Goal: Information Seeking & Learning: Learn about a topic

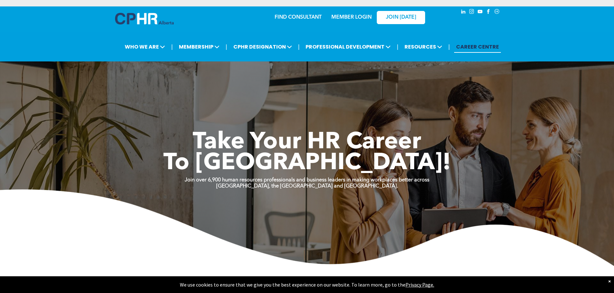
click at [357, 16] on link "MEMBER LOGIN" at bounding box center [351, 17] width 40 height 5
click at [344, 15] on link "MEMBER LOGIN" at bounding box center [351, 17] width 40 height 5
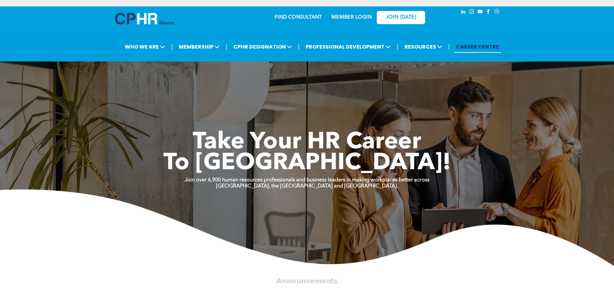
click at [350, 16] on link "MEMBER LOGIN" at bounding box center [351, 17] width 40 height 5
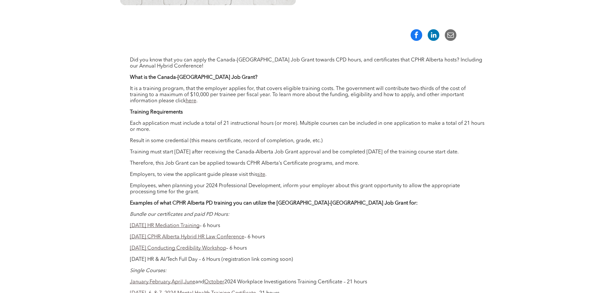
scroll to position [225, 0]
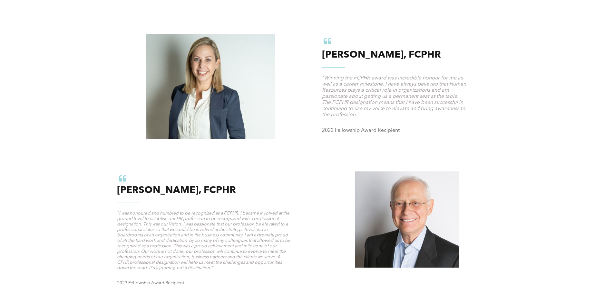
scroll to position [644, 0]
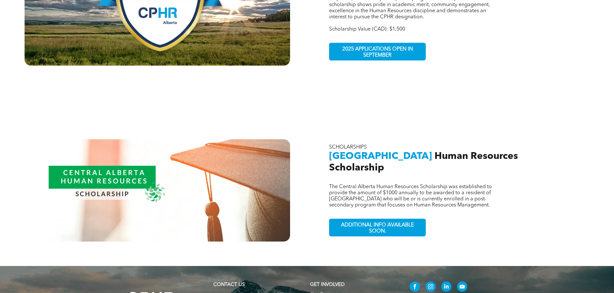
scroll to position [580, 0]
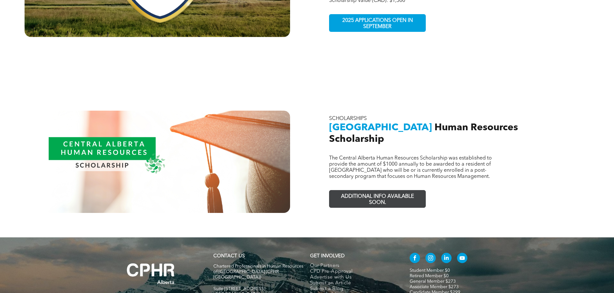
click at [385, 191] on span "ADDITIONAL INFO AVAILABLE SOON." at bounding box center [377, 200] width 94 height 19
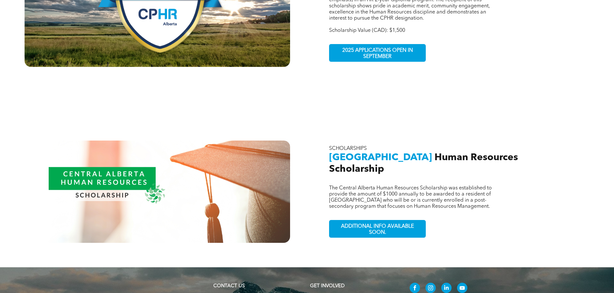
scroll to position [515, 0]
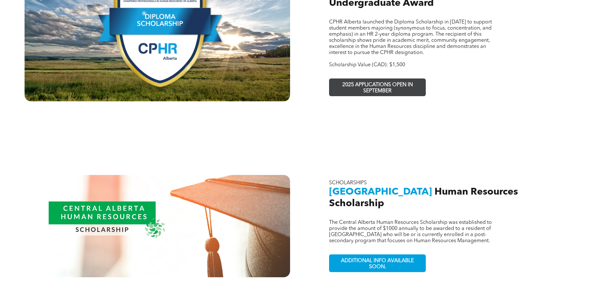
click at [381, 79] on span "2025 APPLICATIONS OPEN IN SEPTEMBER" at bounding box center [377, 88] width 94 height 19
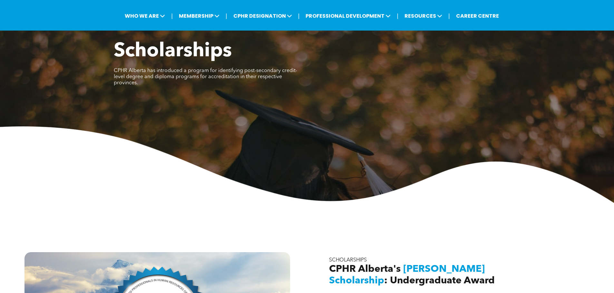
scroll to position [0, 0]
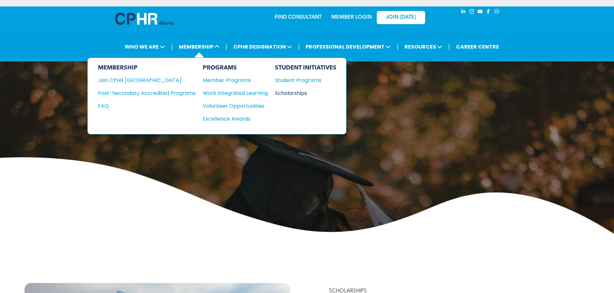
click at [291, 95] on div "Scholarships" at bounding box center [302, 93] width 55 height 8
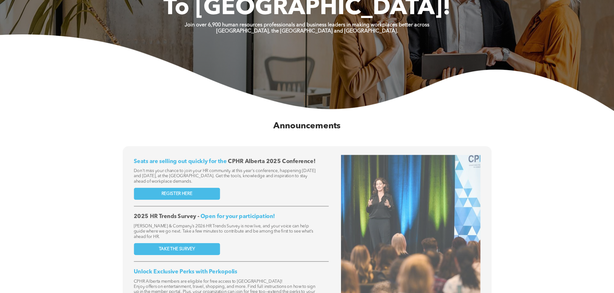
scroll to position [225, 0]
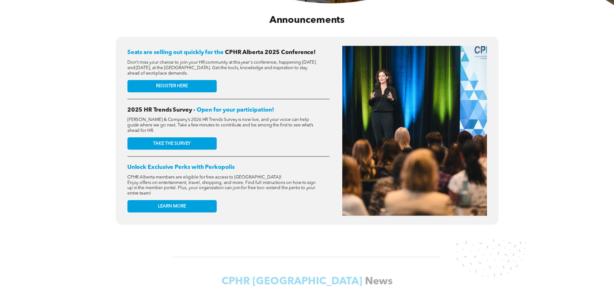
scroll to position [258, 0]
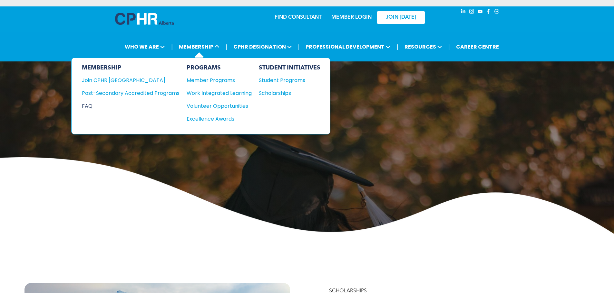
click at [87, 106] on div "FAQ" at bounding box center [126, 106] width 88 height 8
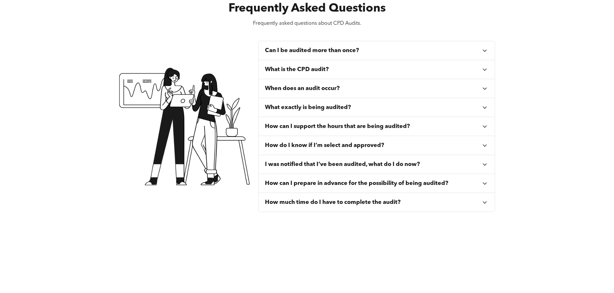
scroll to position [258, 0]
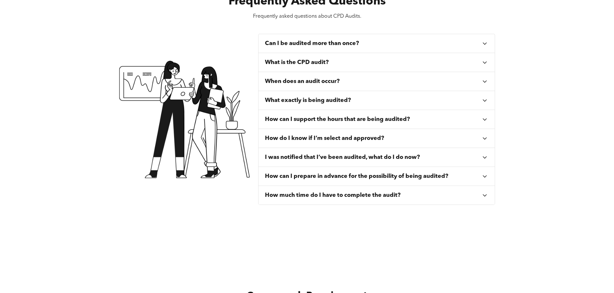
click at [474, 46] on div "Can I be audited more than once?" at bounding box center [373, 43] width 216 height 7
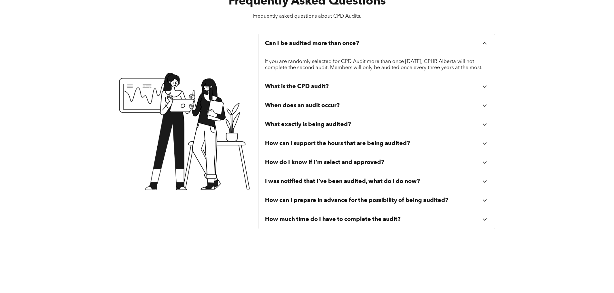
click at [465, 89] on div "What is the CPD audit?" at bounding box center [376, 86] width 236 height 19
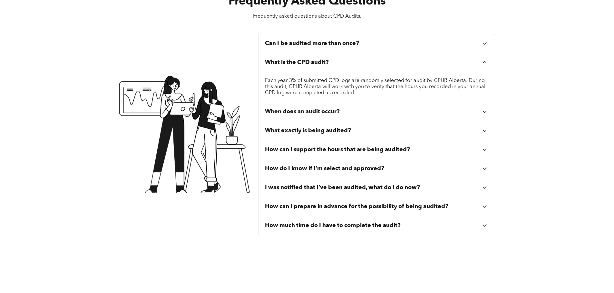
click at [354, 110] on div "When does an audit occur?" at bounding box center [373, 111] width 216 height 7
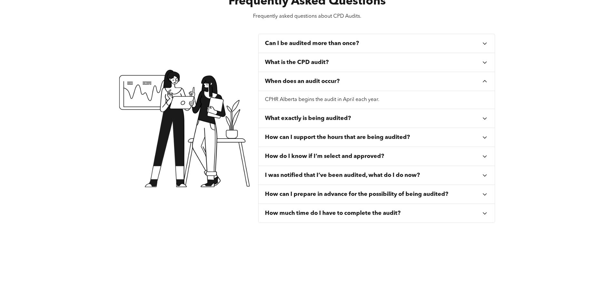
click at [360, 117] on div "What exactly is being audited?" at bounding box center [373, 118] width 216 height 7
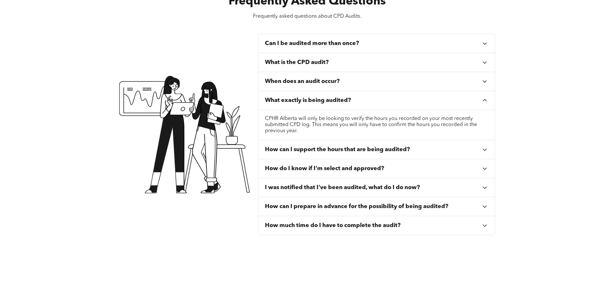
click at [487, 148] on icon at bounding box center [484, 149] width 7 height 7
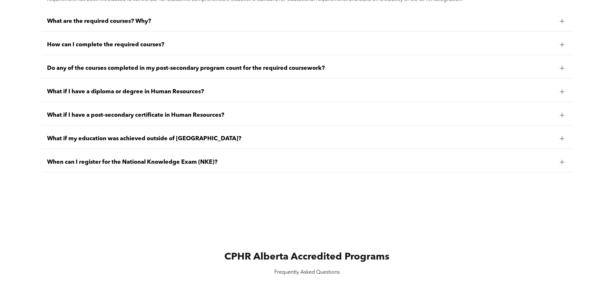
scroll to position [709, 0]
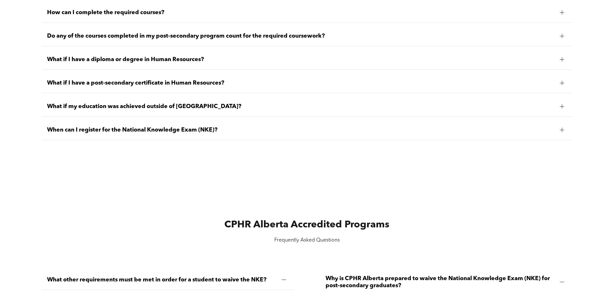
click at [559, 127] on div at bounding box center [562, 130] width 10 height 10
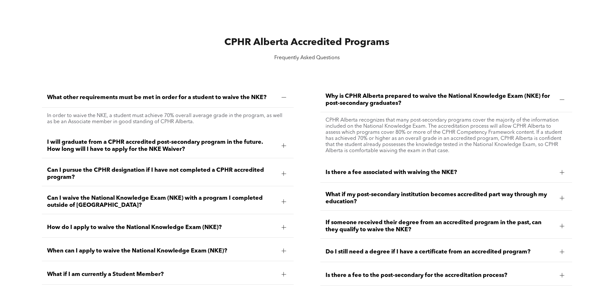
scroll to position [912, 0]
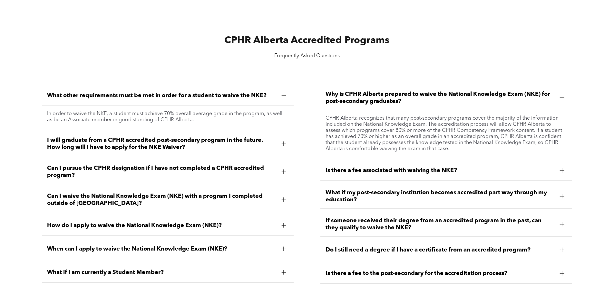
click at [284, 148] on div at bounding box center [284, 144] width 10 height 10
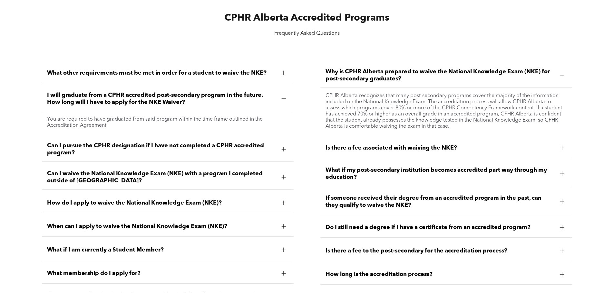
scroll to position [944, 0]
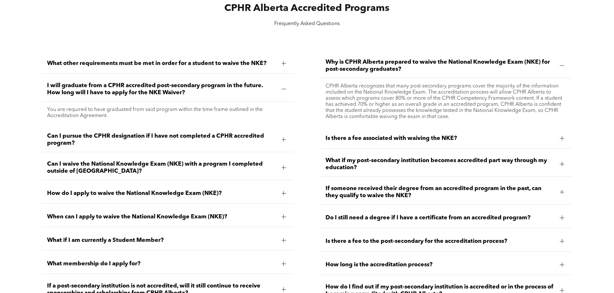
click at [284, 147] on div "Can I pursue the CPHR designation if I have not completed a CPHR accredited pro…" at bounding box center [168, 140] width 252 height 25
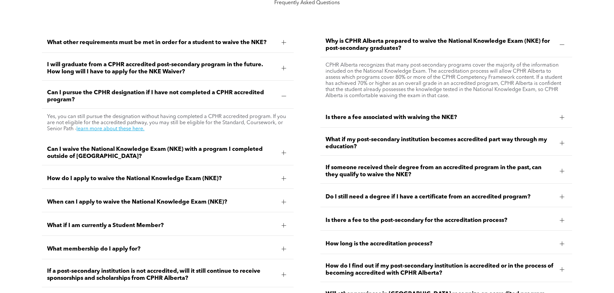
scroll to position [976, 0]
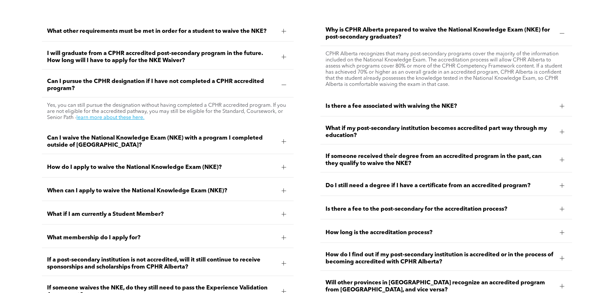
click at [284, 146] on div "Can I waive the National Knowledge Exam (NKE) with a program I completed outsid…" at bounding box center [168, 141] width 252 height 25
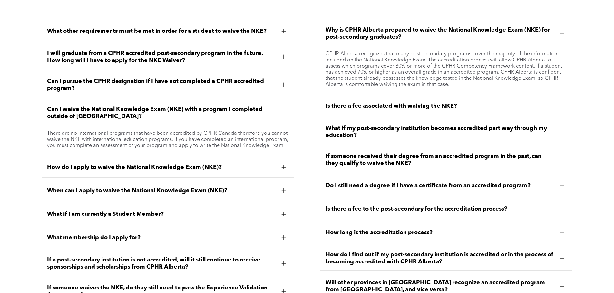
scroll to position [1008, 0]
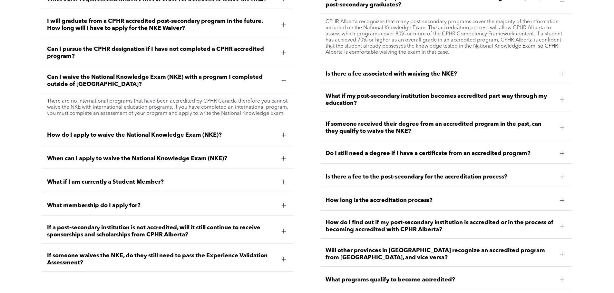
click at [279, 134] on div at bounding box center [284, 135] width 10 height 10
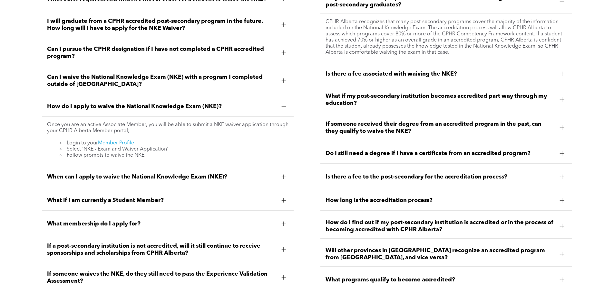
scroll to position [1040, 0]
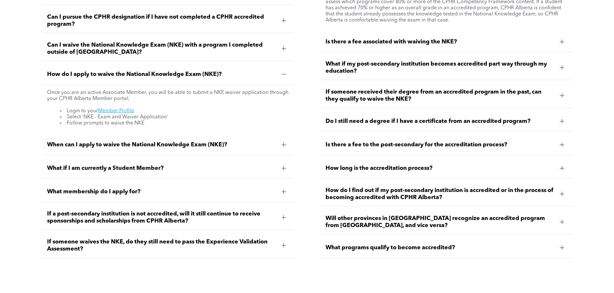
click at [274, 145] on span "When can I apply to waive the National Knowledge Exam (NKE)?" at bounding box center [161, 144] width 229 height 7
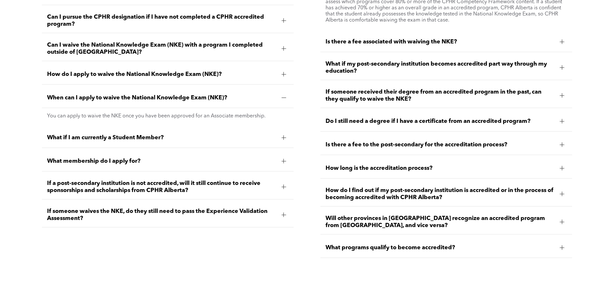
click at [270, 158] on span "What membership do I apply for?" at bounding box center [161, 161] width 229 height 7
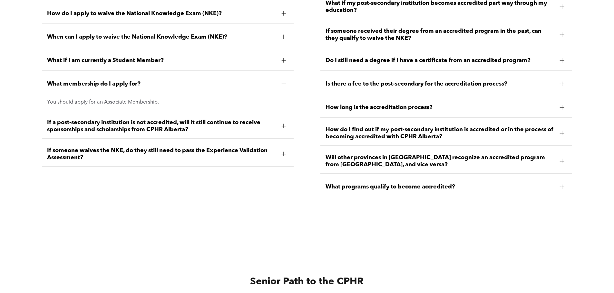
scroll to position [1105, 0]
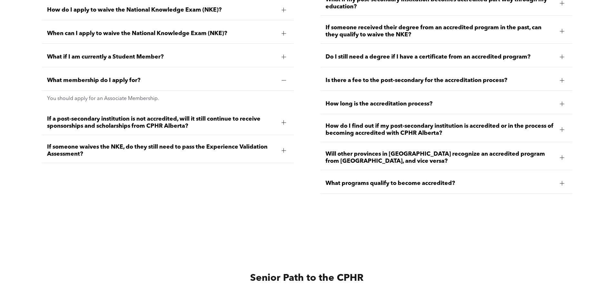
click at [280, 120] on div at bounding box center [284, 123] width 10 height 10
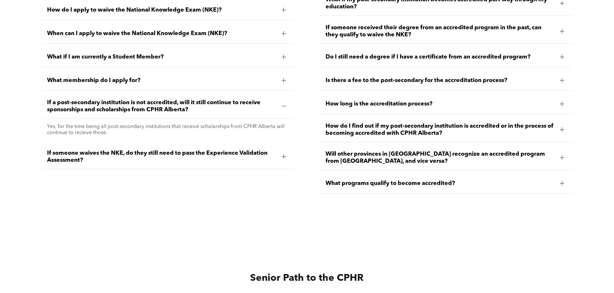
click at [279, 155] on div at bounding box center [284, 157] width 10 height 10
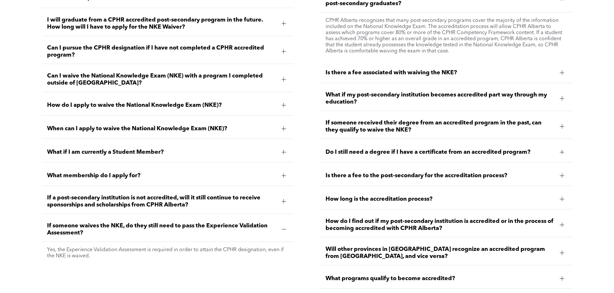
scroll to position [976, 0]
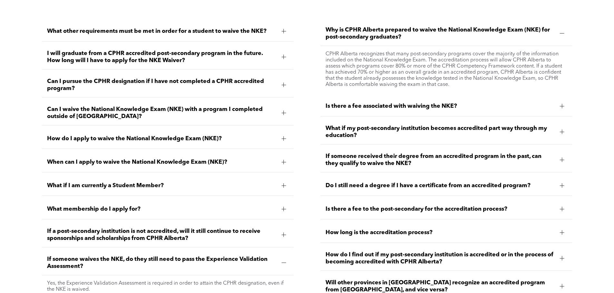
click at [563, 102] on div at bounding box center [562, 106] width 10 height 10
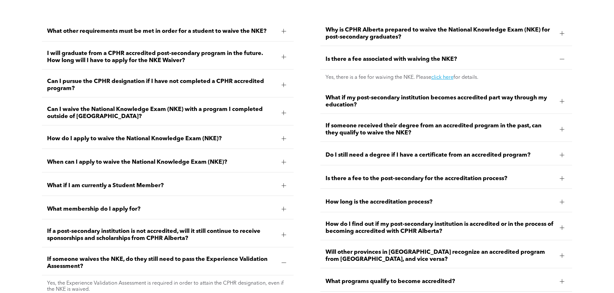
click at [566, 102] on div at bounding box center [562, 102] width 10 height 10
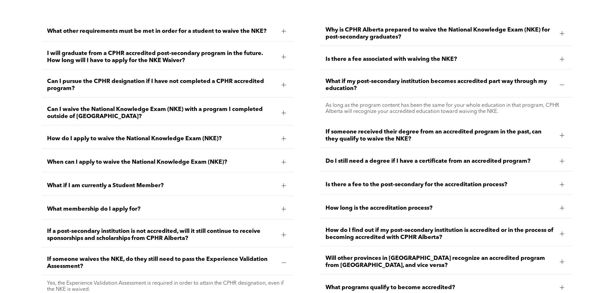
click at [560, 131] on div at bounding box center [562, 136] width 10 height 10
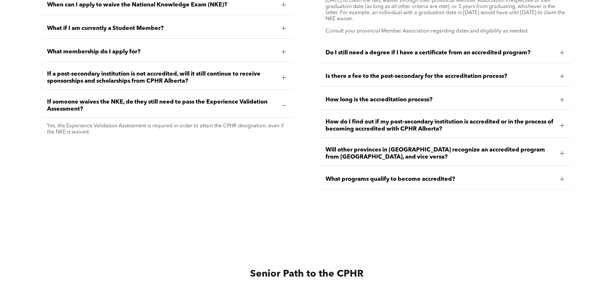
scroll to position [1137, 0]
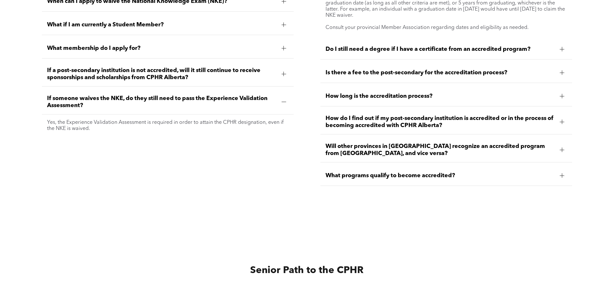
click at [560, 96] on div at bounding box center [561, 96] width 5 height 0
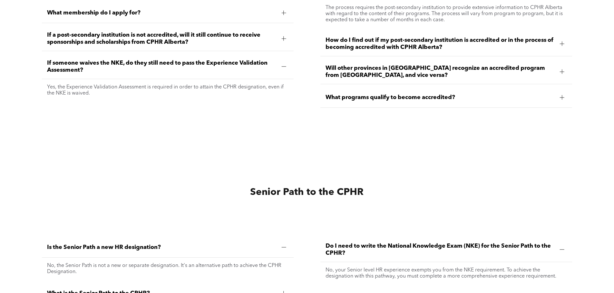
scroll to position [1266, 0]
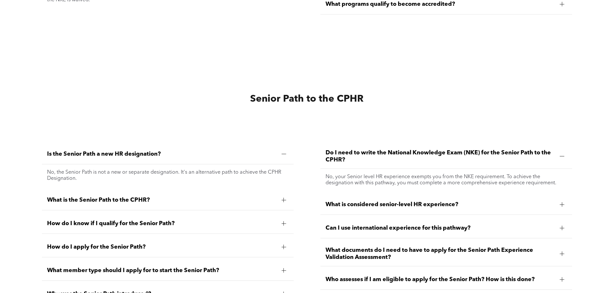
click at [280, 196] on div at bounding box center [284, 201] width 10 height 10
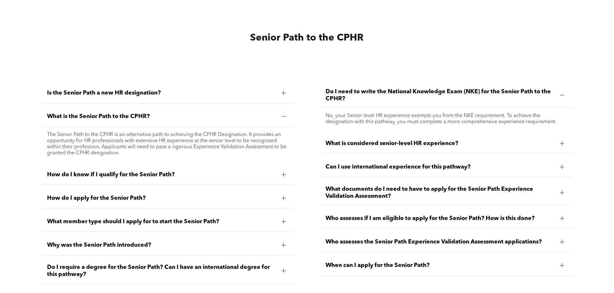
scroll to position [1330, 0]
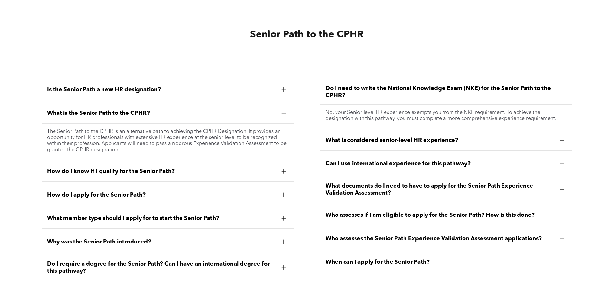
click at [288, 173] on div at bounding box center [284, 172] width 10 height 10
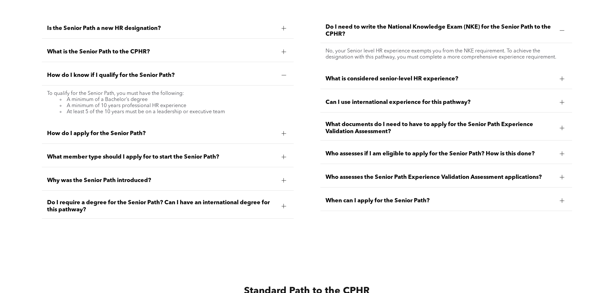
scroll to position [1395, 0]
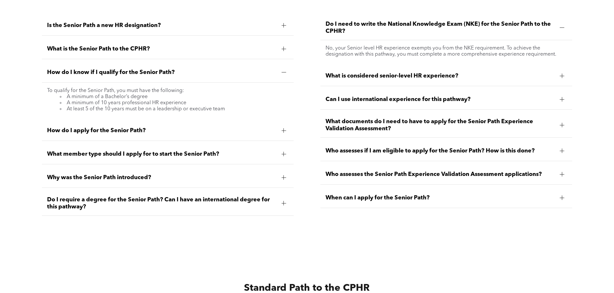
click at [282, 130] on div at bounding box center [284, 131] width 10 height 10
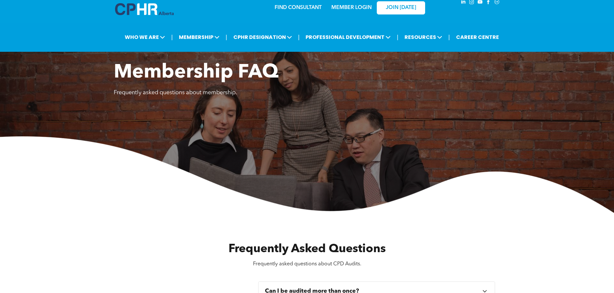
scroll to position [0, 0]
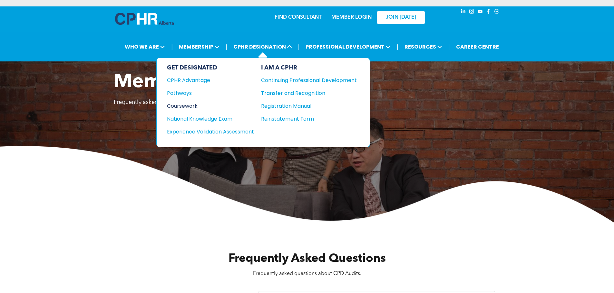
click at [187, 106] on div "Coursework" at bounding box center [206, 106] width 78 height 8
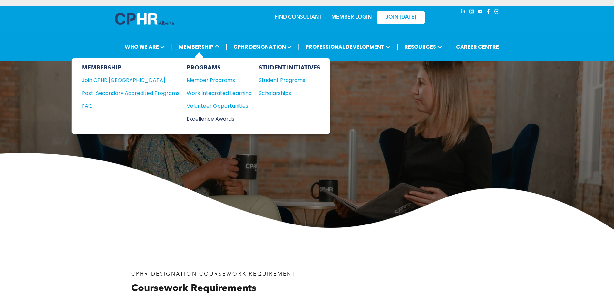
click at [218, 119] on div "Excellence Awards" at bounding box center [215, 119] width 59 height 8
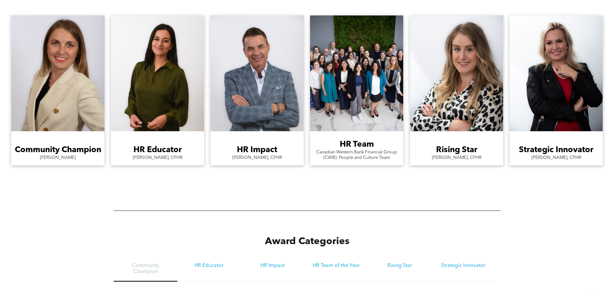
scroll to position [515, 0]
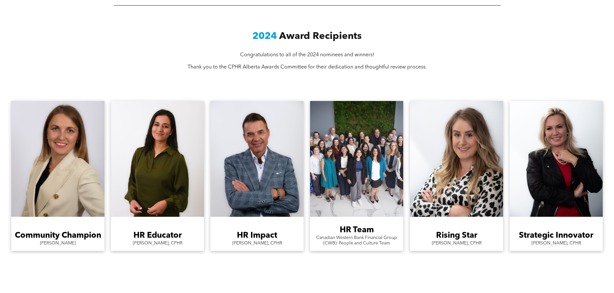
click at [358, 184] on link "A large group of people are posing for a picture in front of a moss wall." at bounding box center [356, 159] width 93 height 116
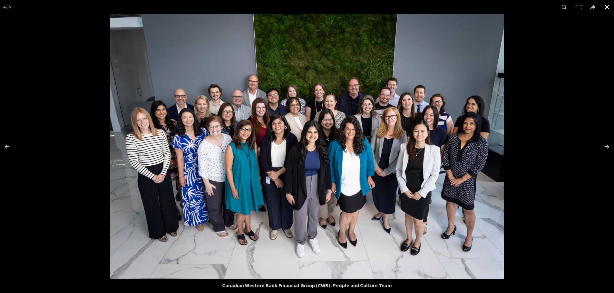
click at [553, 158] on div at bounding box center [307, 146] width 614 height 293
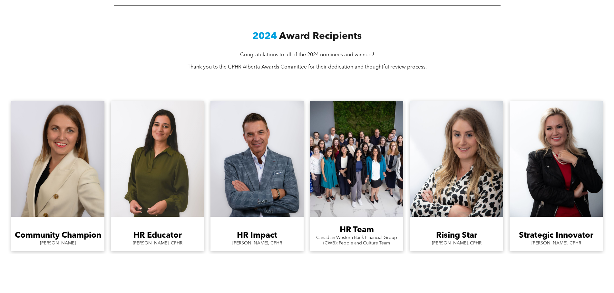
click at [146, 160] on link "A woman in a green shirt is standing in front of a white wall." at bounding box center [157, 159] width 93 height 116
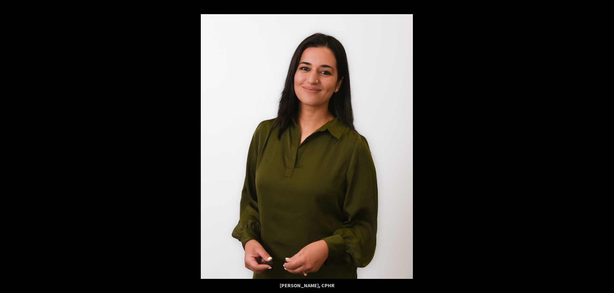
click at [522, 162] on div at bounding box center [307, 146] width 614 height 293
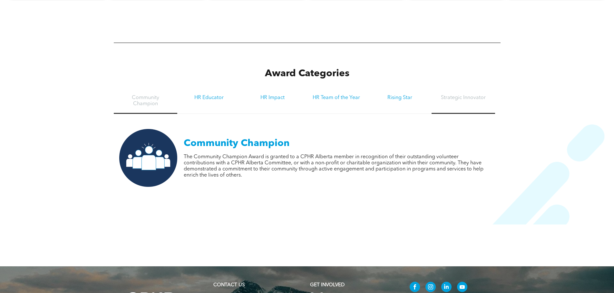
scroll to position [773, 0]
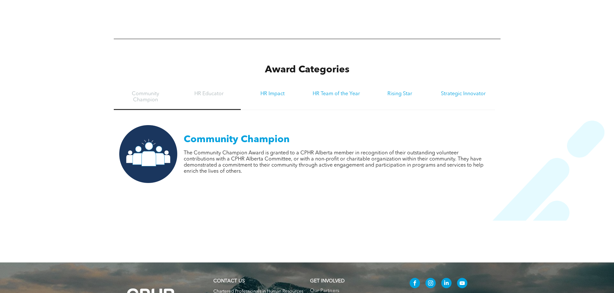
click at [218, 91] on h3 "HR Educator" at bounding box center [209, 94] width 52 height 6
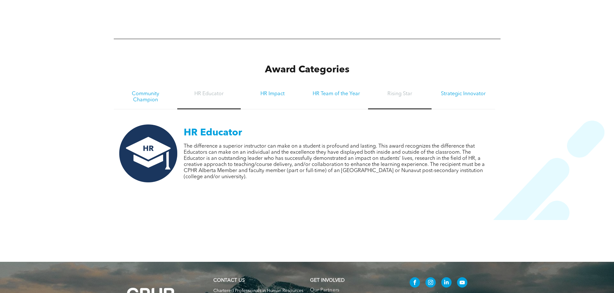
click at [406, 91] on h3 "Rising Star" at bounding box center [400, 94] width 52 height 6
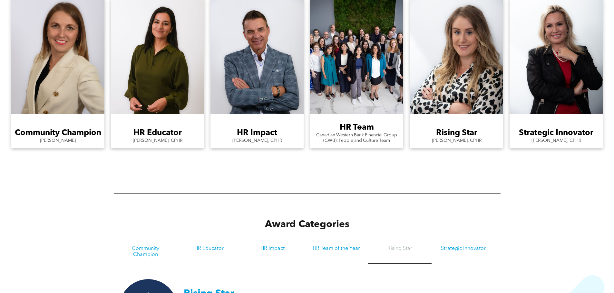
scroll to position [709, 0]
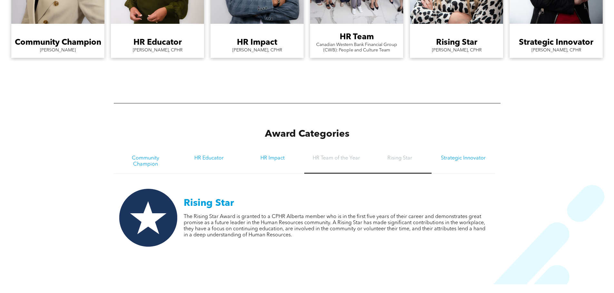
click at [319, 156] on h3 "HR Team of the Year" at bounding box center [336, 159] width 52 height 6
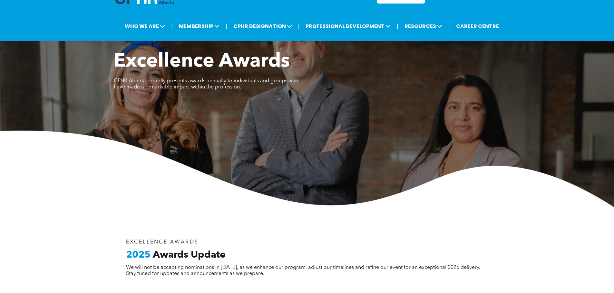
scroll to position [0, 0]
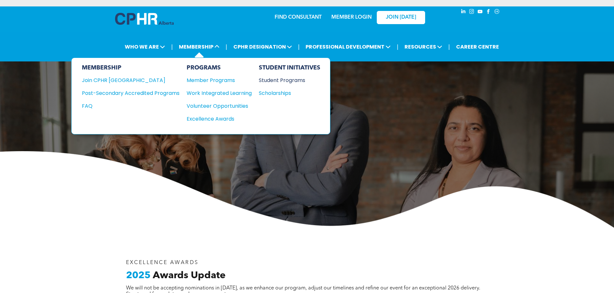
click at [278, 81] on div "Student Programs" at bounding box center [286, 80] width 55 height 8
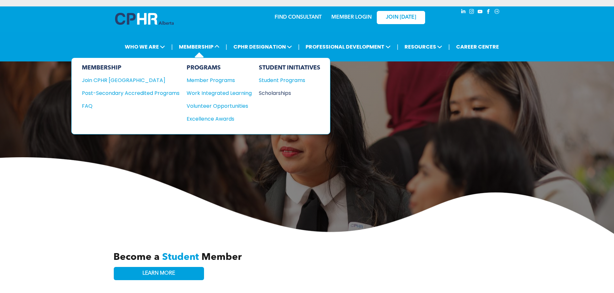
click at [278, 93] on div "Scholarships" at bounding box center [286, 93] width 55 height 8
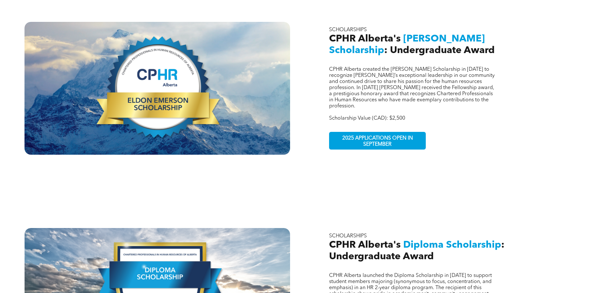
scroll to position [290, 0]
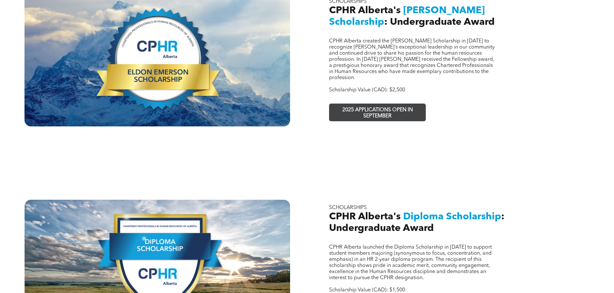
click at [397, 104] on span "2025 APPLICATIONS OPEN IN SEPTEMBER" at bounding box center [377, 113] width 94 height 19
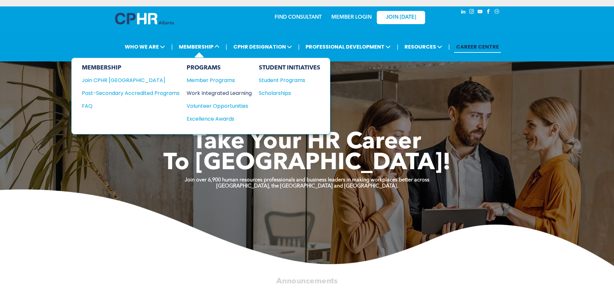
click at [211, 93] on div "Work Integrated Learning" at bounding box center [215, 93] width 59 height 8
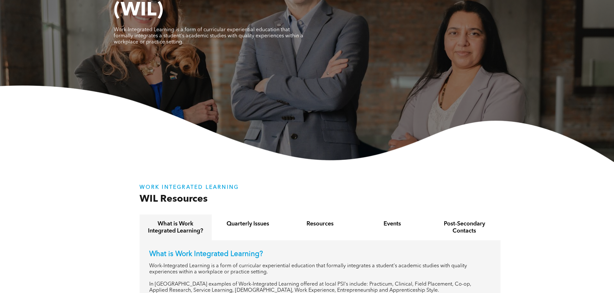
scroll to position [225, 0]
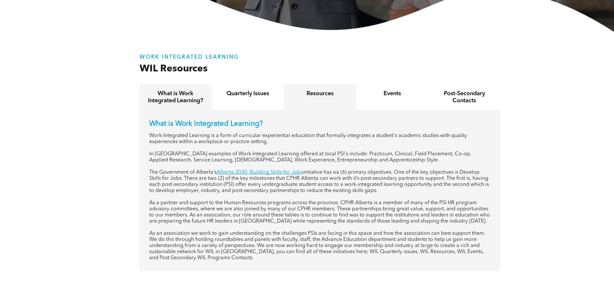
click at [330, 96] on h4 "Resources" at bounding box center [320, 93] width 61 height 7
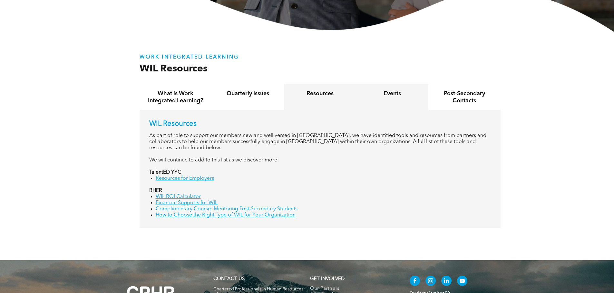
click at [392, 95] on h4 "Events" at bounding box center [392, 93] width 61 height 7
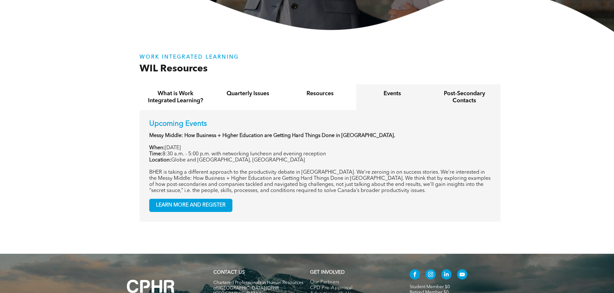
click at [461, 97] on h4 "Post-Secondary Contacts" at bounding box center [464, 97] width 61 height 14
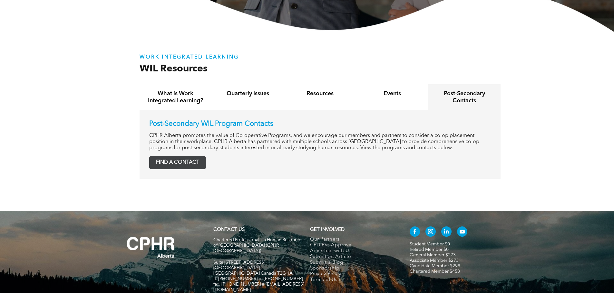
click at [193, 157] on span "FIND A CONTACT" at bounding box center [177, 163] width 56 height 13
click at [242, 100] on div "Quarterly Issues" at bounding box center [248, 97] width 72 height 26
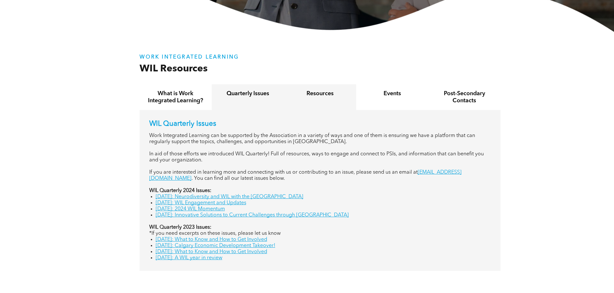
click at [301, 91] on h4 "Resources" at bounding box center [320, 93] width 61 height 7
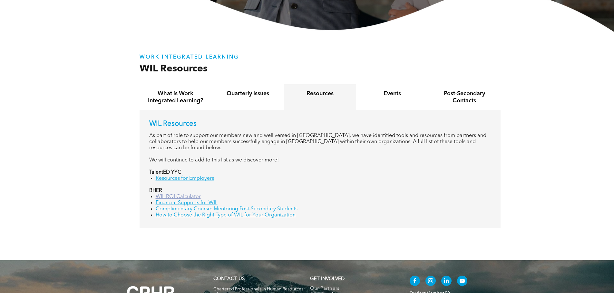
click at [174, 195] on link "WIL ROI Calculator" at bounding box center [178, 197] width 45 height 5
click at [239, 207] on link "Complimentary Course: Mentoring Post-Secondary Students" at bounding box center [227, 209] width 142 height 5
click at [399, 100] on div "Events" at bounding box center [392, 97] width 72 height 26
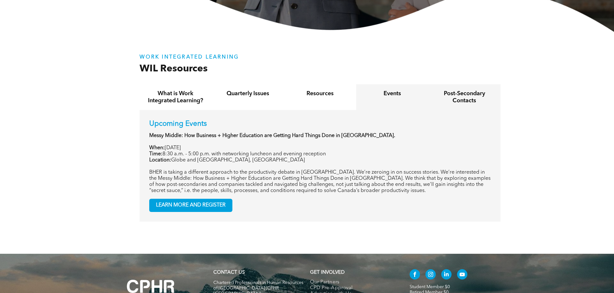
click at [458, 95] on h4 "Post-Secondary Contacts" at bounding box center [464, 97] width 61 height 14
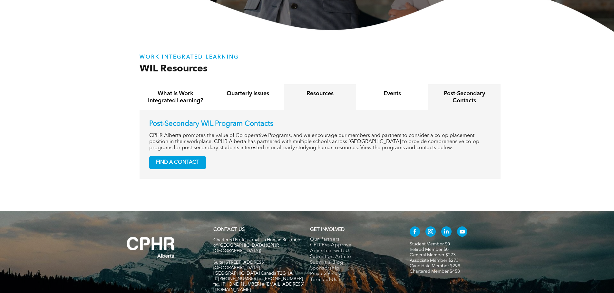
click at [311, 97] on h4 "Resources" at bounding box center [320, 93] width 61 height 7
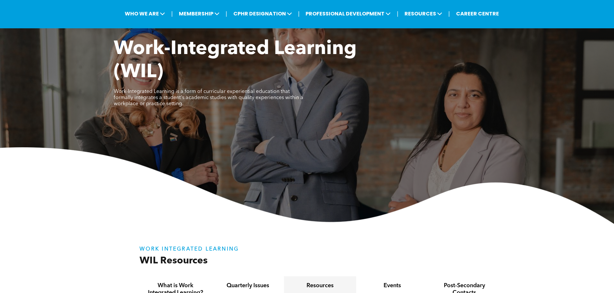
scroll to position [0, 0]
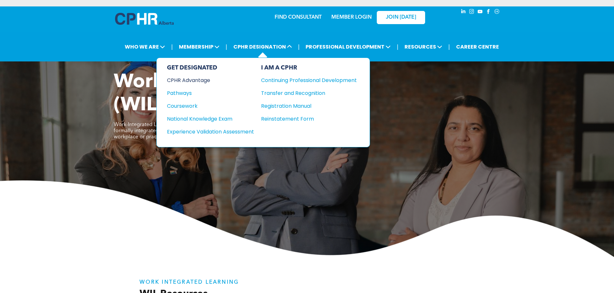
click at [186, 79] on div "CPHR Advantage" at bounding box center [206, 80] width 78 height 8
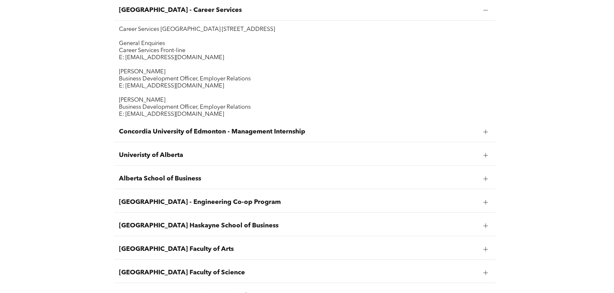
scroll to position [322, 0]
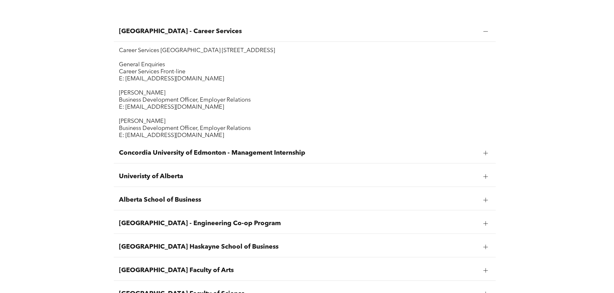
click at [482, 157] on div at bounding box center [486, 153] width 10 height 10
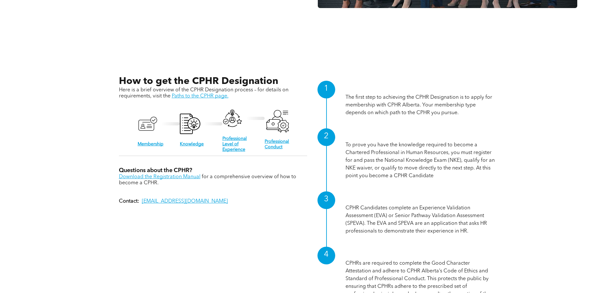
scroll to position [662, 0]
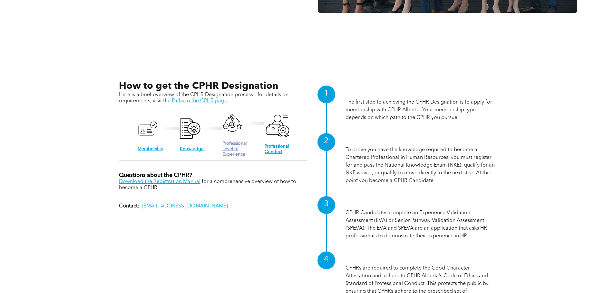
click at [232, 147] on link "Professional Level of Experience" at bounding box center [234, 148] width 24 height 15
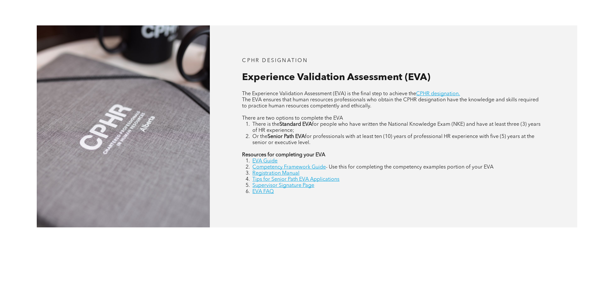
scroll to position [290, 0]
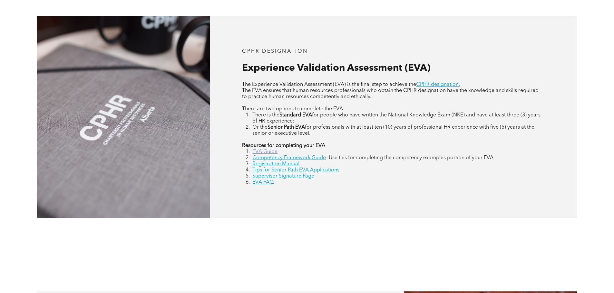
click at [257, 151] on link "EVA Guide" at bounding box center [264, 151] width 25 height 5
